Goal: Information Seeking & Learning: Learn about a topic

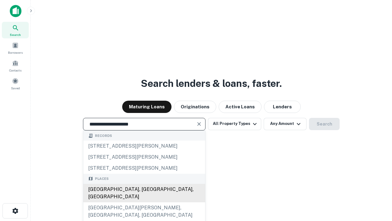
click at [144, 202] on div "[GEOGRAPHIC_DATA], [GEOGRAPHIC_DATA], [GEOGRAPHIC_DATA]" at bounding box center [144, 193] width 122 height 18
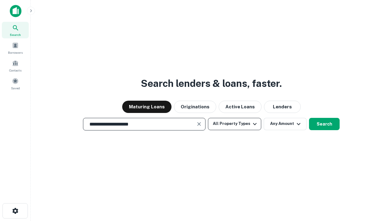
type input "**********"
click at [235, 124] on button "All Property Types" at bounding box center [234, 124] width 53 height 12
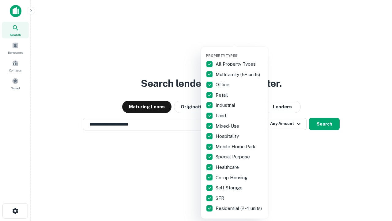
click at [240, 52] on button "button" at bounding box center [239, 52] width 67 height 0
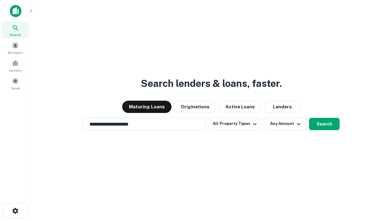
scroll to position [10, 0]
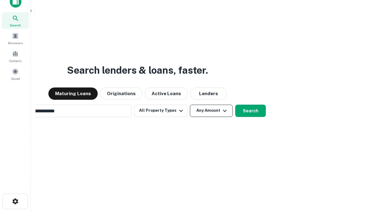
click at [190, 105] on button "Any Amount" at bounding box center [211, 111] width 43 height 12
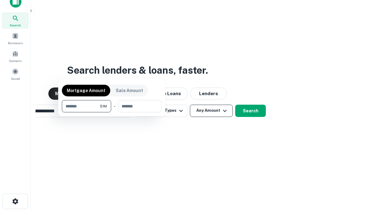
scroll to position [10, 0]
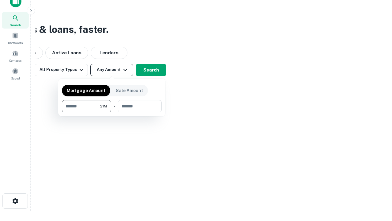
type input "*******"
click at [112, 112] on button "button" at bounding box center [112, 112] width 100 height 0
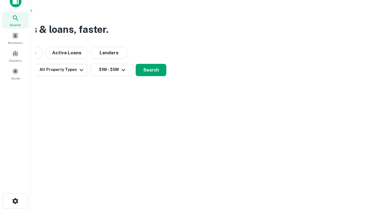
scroll to position [10, 0]
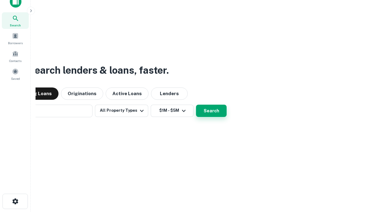
click at [196, 105] on button "Search" at bounding box center [211, 111] width 31 height 12
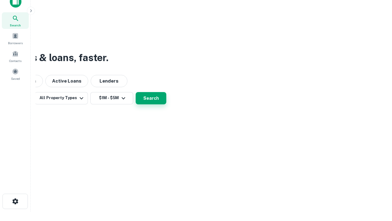
scroll to position [10, 0]
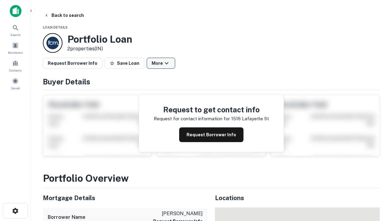
click at [161, 63] on button "More" at bounding box center [161, 63] width 29 height 11
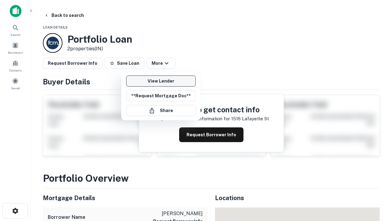
click at [161, 81] on link "View Lender" at bounding box center [161, 80] width 70 height 11
